Goal: Find specific page/section: Find specific page/section

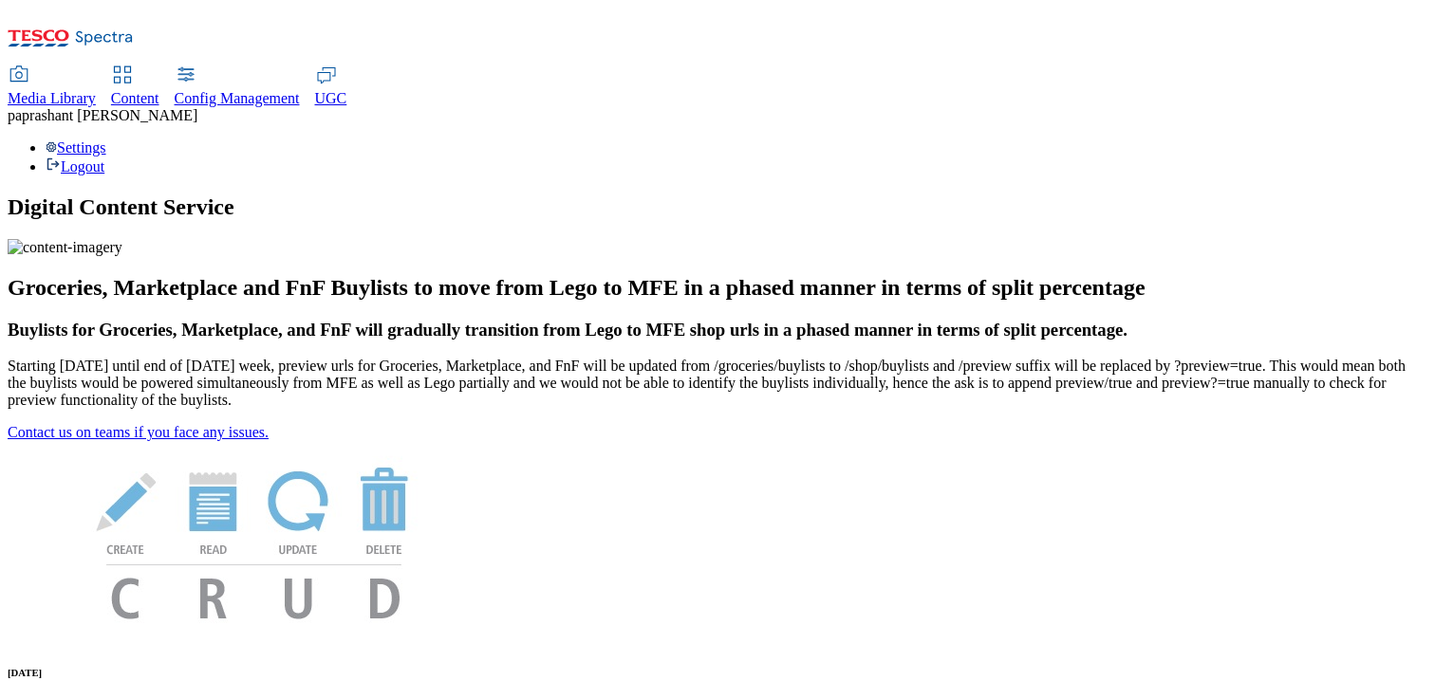
click at [159, 90] on div "Content" at bounding box center [135, 98] width 48 height 17
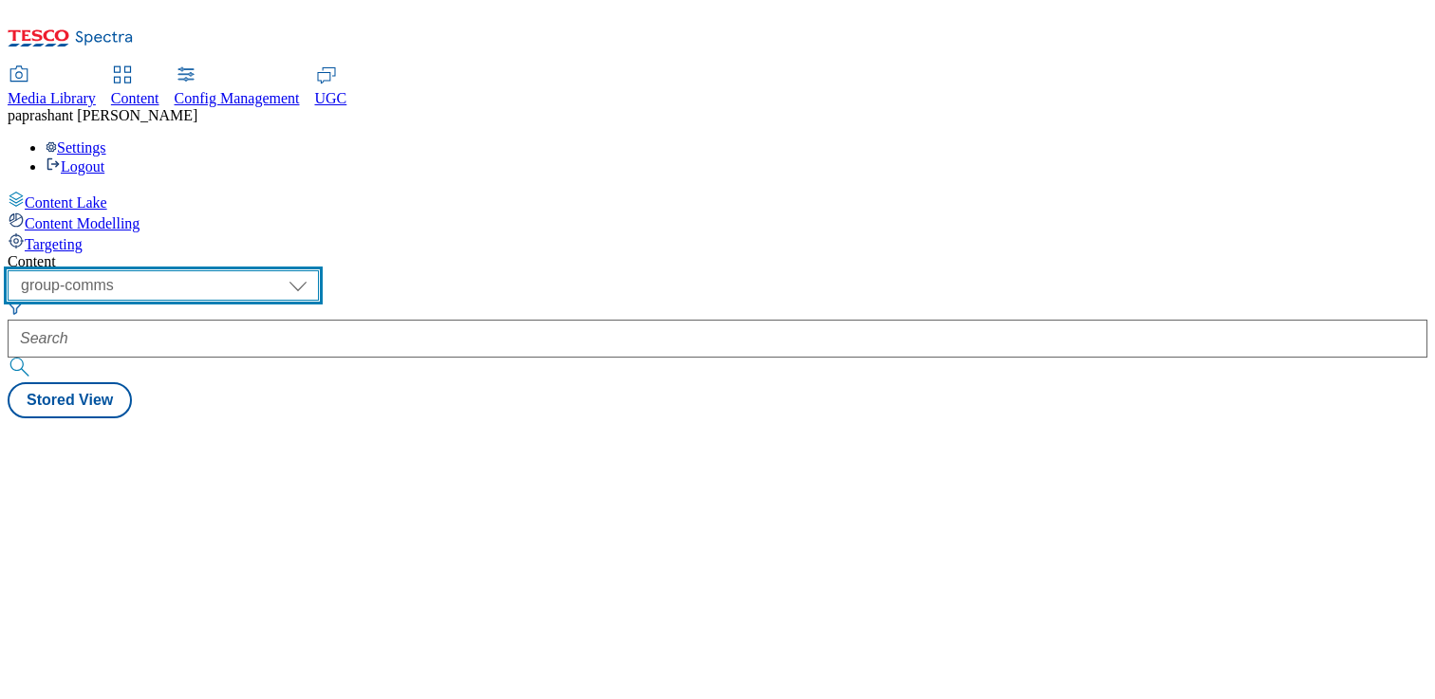
click at [319, 270] on select "dotcom-cz dotcom-hu dotcom-sk fnf-uk ghs-roi ghs-uk group-comms ighs-cz ighs-hu…" at bounding box center [163, 285] width 311 height 30
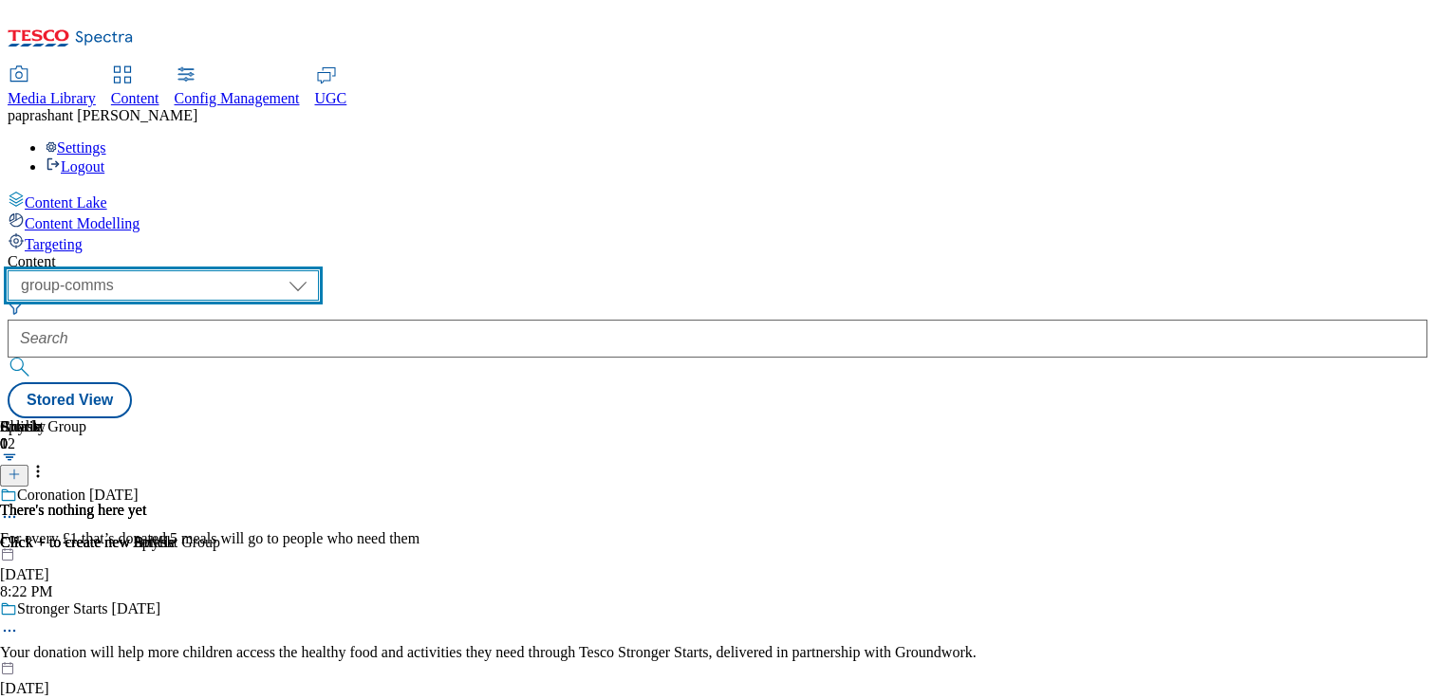
select select "ghs-uk"
click at [247, 270] on select "dotcom-cz dotcom-hu dotcom-sk fnf-uk ghs-roi ghs-uk group-comms ighs-cz ighs-hu…" at bounding box center [163, 285] width 311 height 30
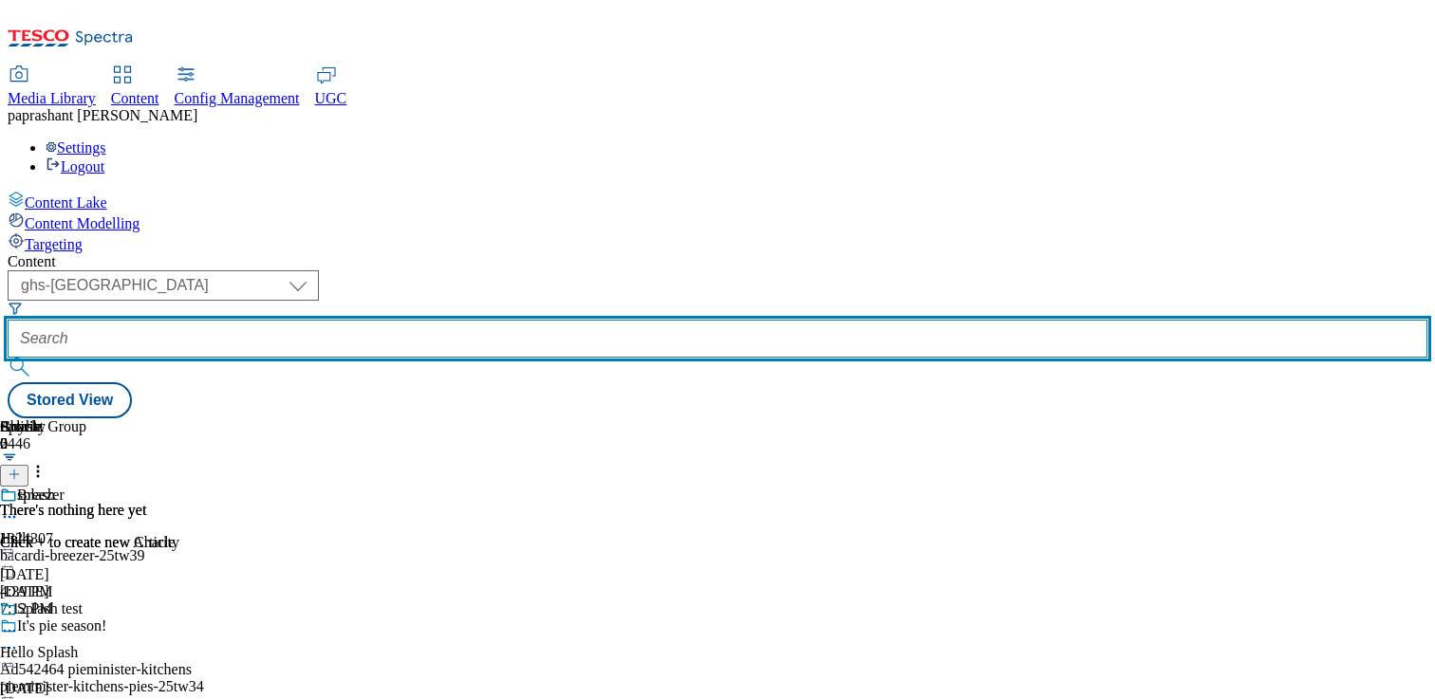
click at [533, 320] on input "text" at bounding box center [717, 339] width 1419 height 38
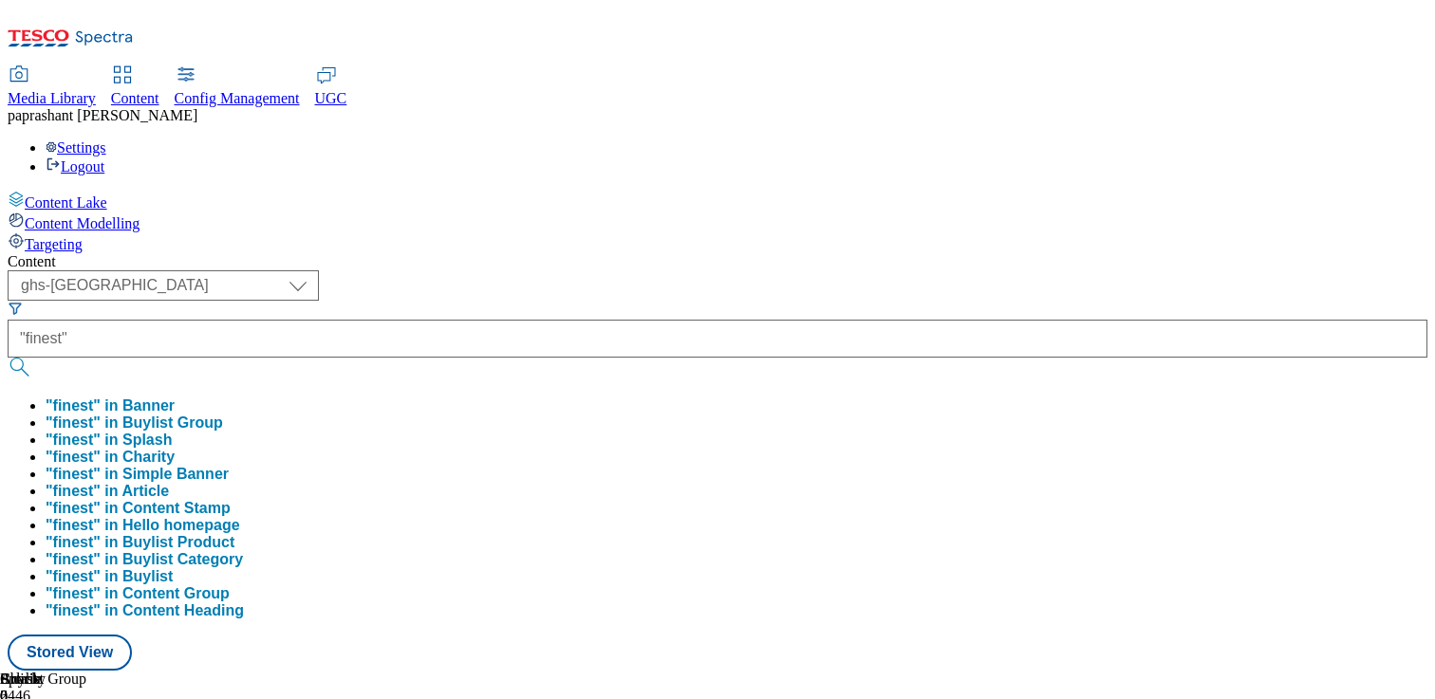
click at [223, 415] on button ""finest" in Buylist Group" at bounding box center [134, 423] width 177 height 17
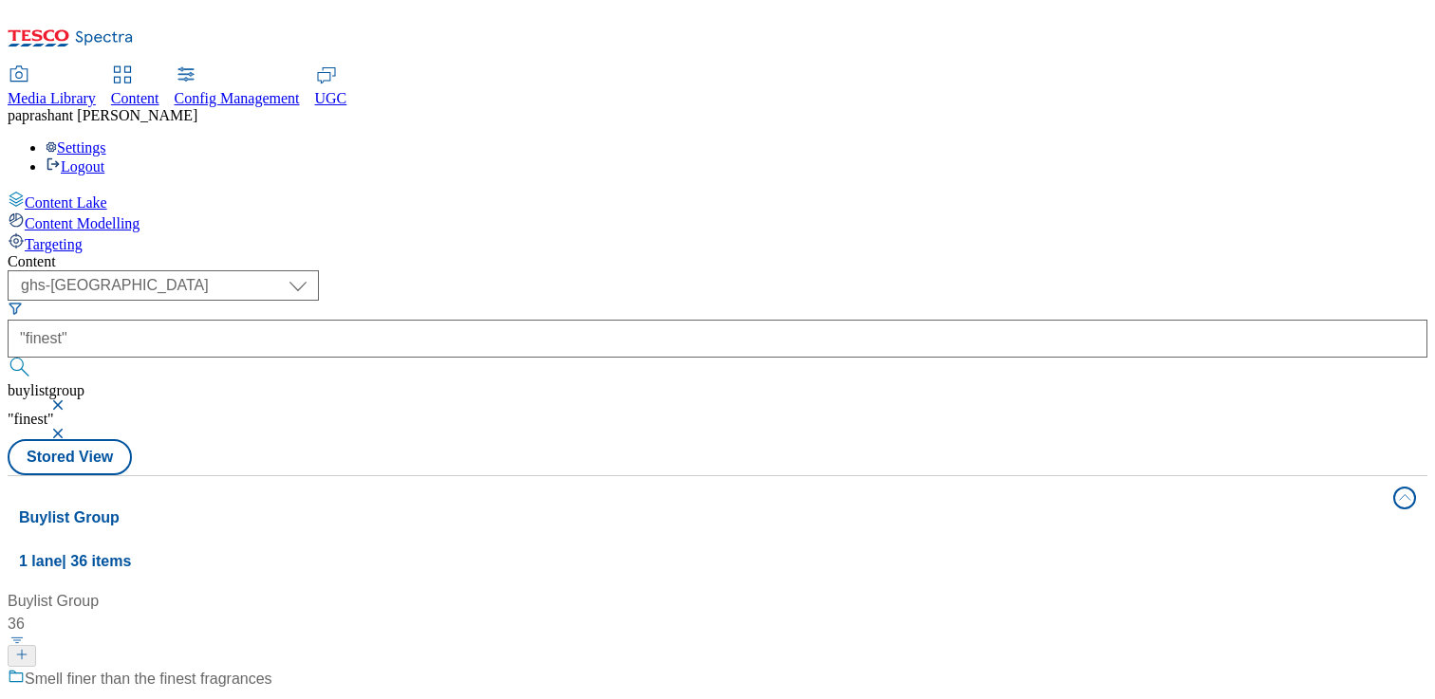
scroll to position [471, 0]
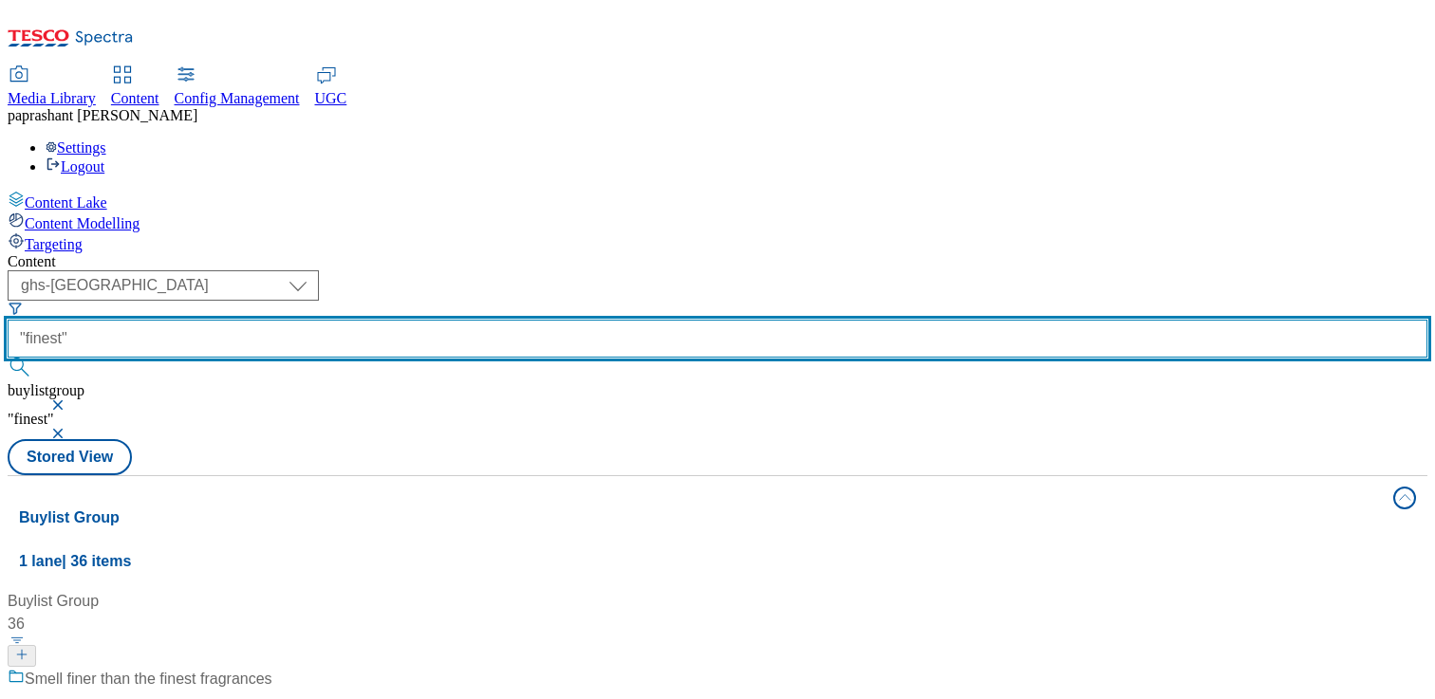
click at [544, 320] on input ""finest"" at bounding box center [717, 339] width 1419 height 38
type input ""finest-food""
click at [8, 358] on button "submit" at bounding box center [21, 367] width 27 height 19
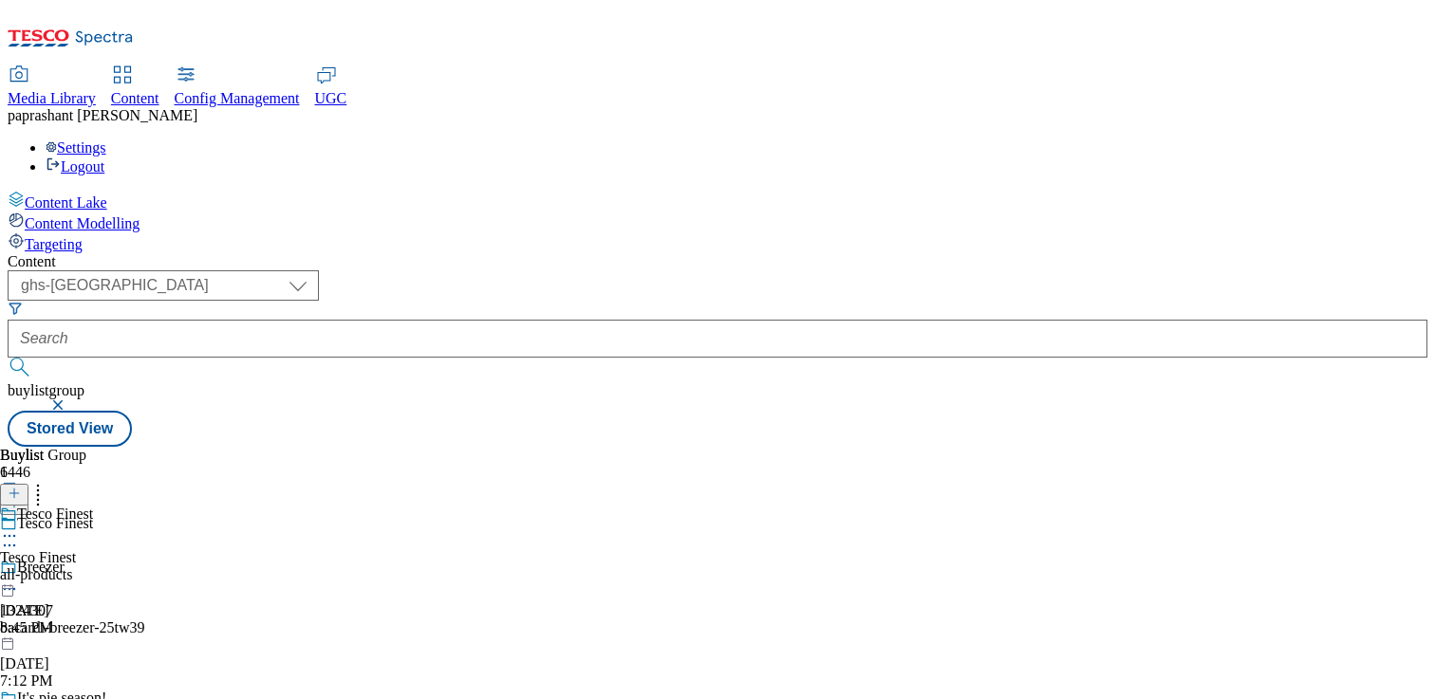
click at [93, 506] on div "Tesco Finest Tesco Finest all-products Oct 3, 2025 8:45 PM" at bounding box center [46, 571] width 93 height 131
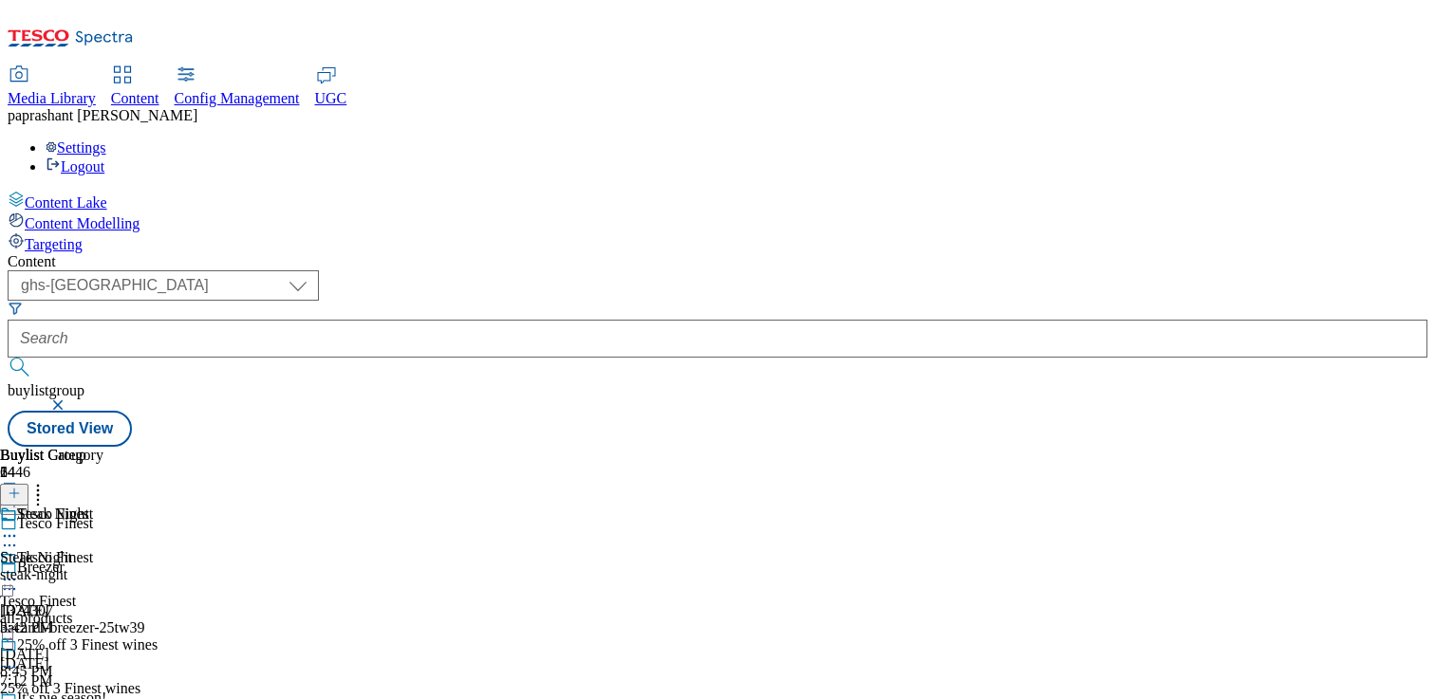
scroll to position [4110, 0]
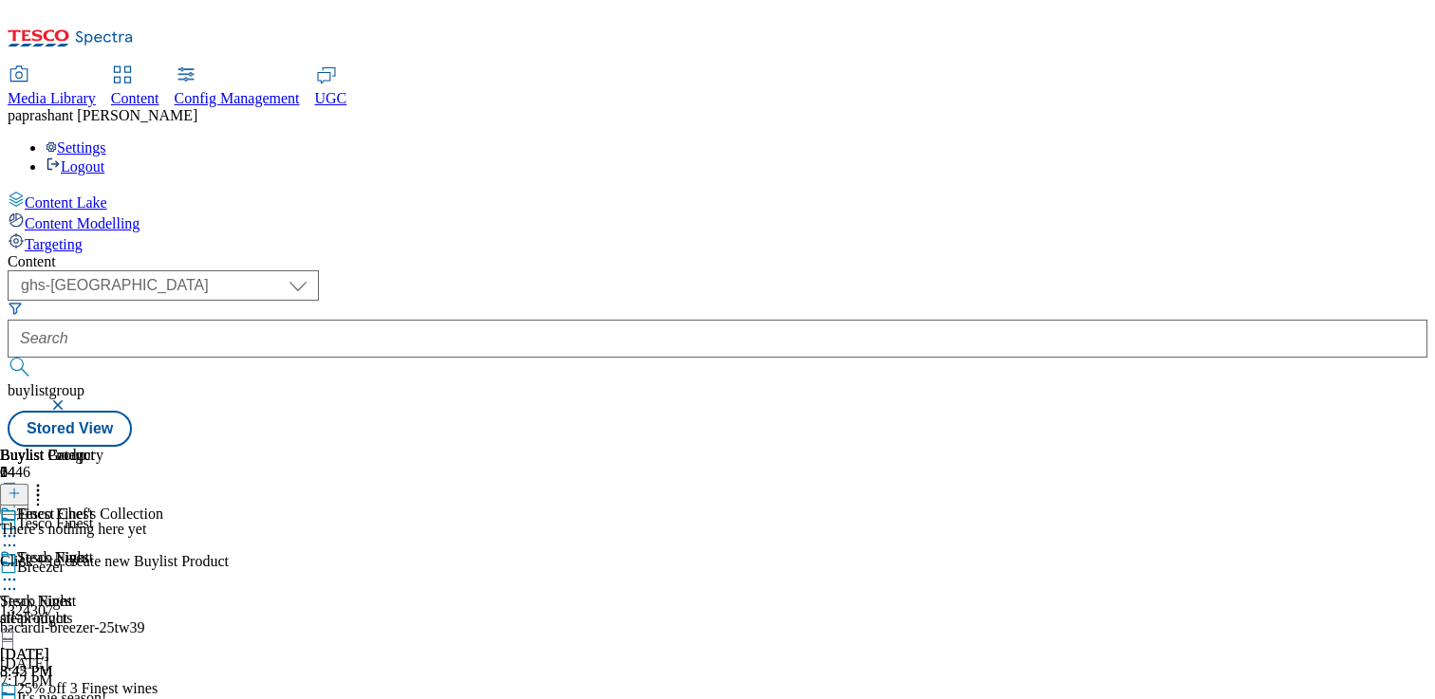
scroll to position [188, 0]
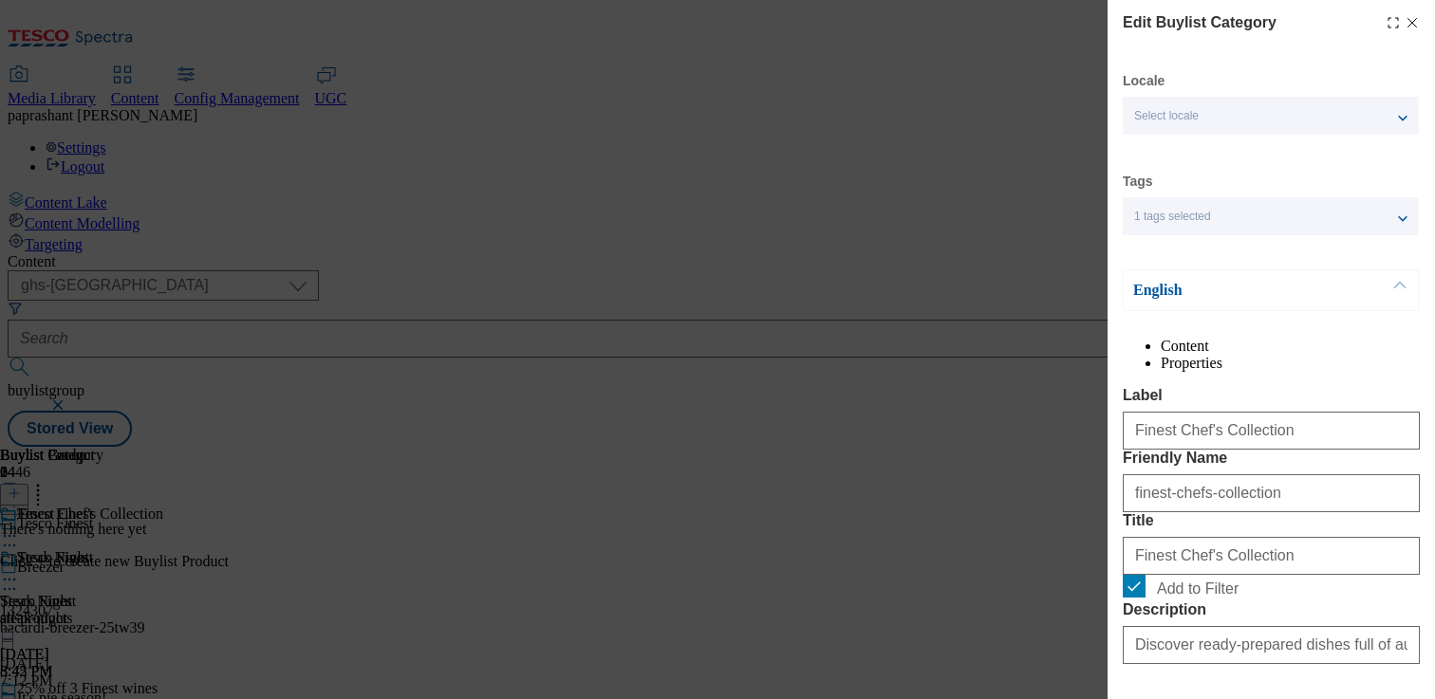
click at [1348, 372] on li "Properties" at bounding box center [1289, 363] width 259 height 17
drag, startPoint x: 1125, startPoint y: 451, endPoint x: 1410, endPoint y: 450, distance: 284.6
copy span "b707b77d-bf30-48c3-bacc-0561cbbc6665"
click at [1410, 15] on icon "Modal" at bounding box center [1411, 22] width 15 height 15
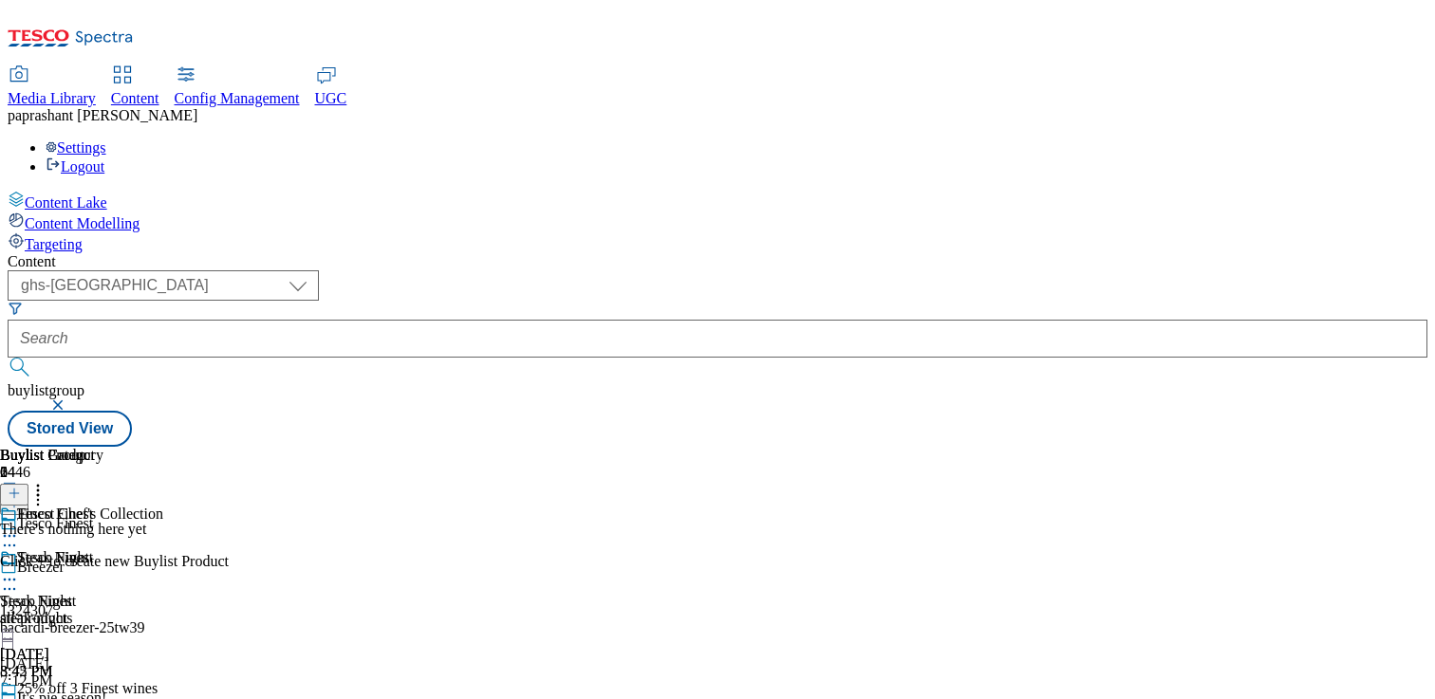
click at [188, 549] on div "Steak Night Steak Night steak-night Oct 3, 2025 3:42 PM" at bounding box center [94, 614] width 188 height 131
